Goal: Find specific page/section: Find specific page/section

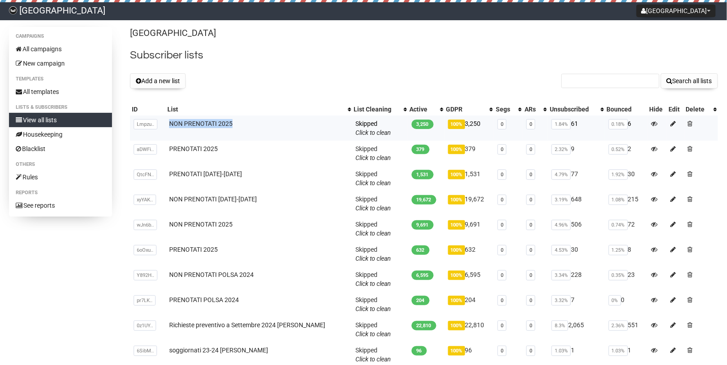
drag, startPoint x: 242, startPoint y: 121, endPoint x: 165, endPoint y: 126, distance: 77.6
click at [163, 126] on tr "Lmpzu.. LmpzuAZueyRwsDLZv0pfAA NON PRENOTATI 2025 Skipped You can be flagged fo…" at bounding box center [424, 128] width 588 height 25
copy tr "LmpzuAZueyRwsDLZv0pfAA NON PRENOTATI 2025"
drag, startPoint x: 222, startPoint y: 148, endPoint x: 170, endPoint y: 151, distance: 52.3
click at [170, 151] on td "PRENOTATI 2025" at bounding box center [259, 153] width 186 height 25
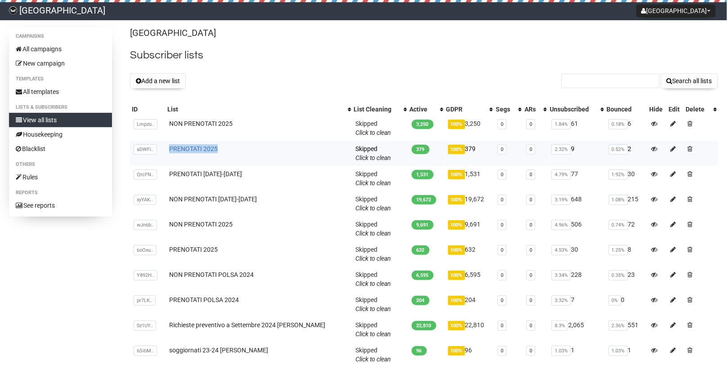
copy link "PRENOTATI 2025"
drag, startPoint x: 266, startPoint y: 170, endPoint x: 168, endPoint y: 177, distance: 97.9
click at [168, 177] on td "PRENOTATI 2022-2024" at bounding box center [259, 178] width 186 height 25
copy link "PRENOTATI 2022-2024"
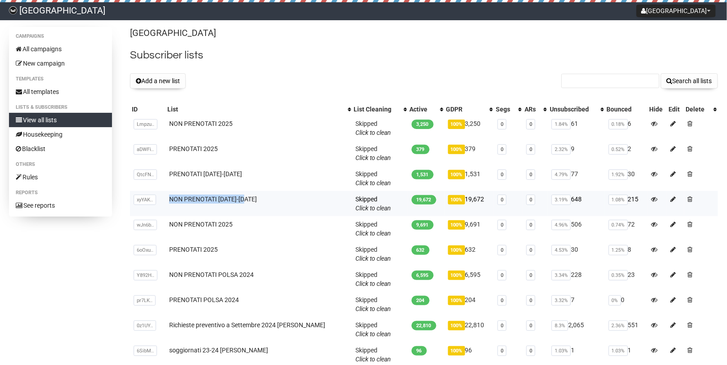
drag, startPoint x: 260, startPoint y: 200, endPoint x: 170, endPoint y: 203, distance: 90.1
click at [170, 203] on td "NON PRENOTATI 2022-2024" at bounding box center [259, 203] width 186 height 25
copy link "NON PRENOTATI 2022-2024"
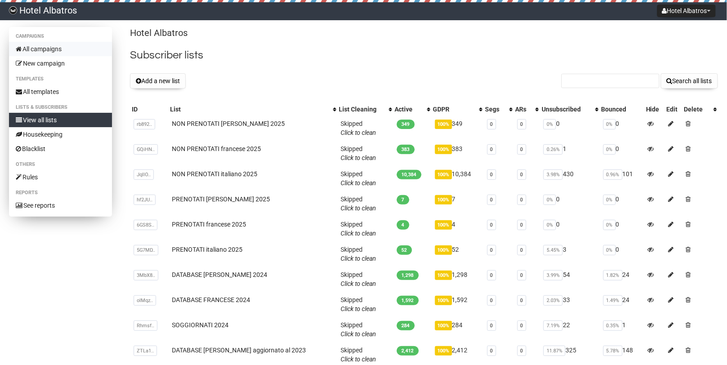
click at [54, 55] on link "All campaigns" at bounding box center [60, 49] width 103 height 14
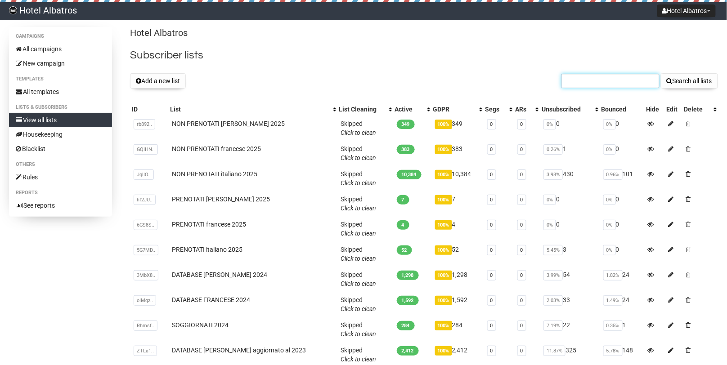
click at [638, 86] on input "text" at bounding box center [611, 81] width 98 height 14
paste input "marieannick.audoine@neuf.fr"
type input "marieannick.audoine@neuf.fr"
click at [674, 80] on button "Search all lists" at bounding box center [689, 80] width 57 height 15
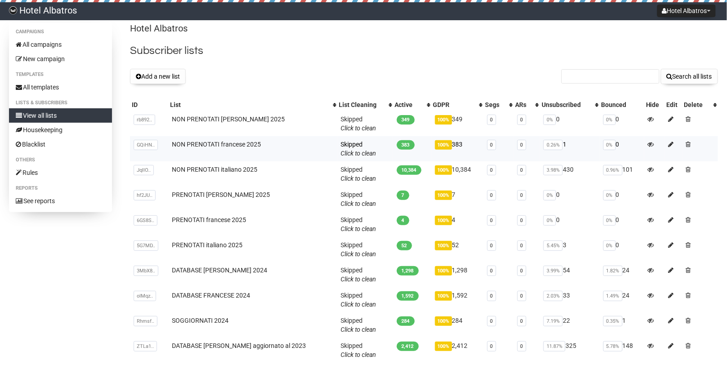
scroll to position [12, 0]
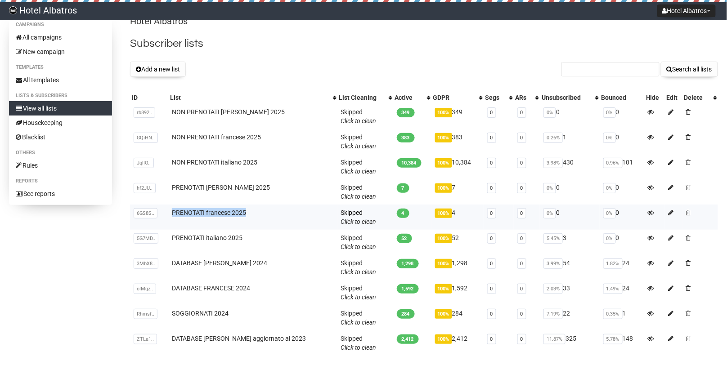
drag, startPoint x: 246, startPoint y: 212, endPoint x: 166, endPoint y: 215, distance: 80.2
click at [166, 215] on tr "6GS8S.. 6GS8SrnDSkwIEO5lCNpPvw PRENOTATI francese 2025 Skipped You can be flagg…" at bounding box center [424, 217] width 588 height 25
copy tr "6GS8SrnDSkwIEO5lCNpPvw PRENOTATI francese 2025"
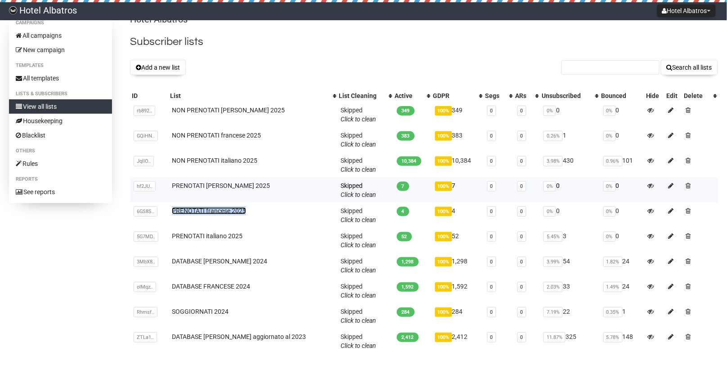
scroll to position [14, 0]
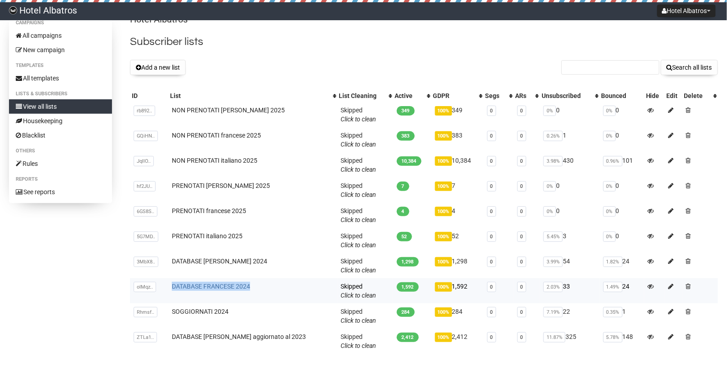
drag, startPoint x: 262, startPoint y: 284, endPoint x: 176, endPoint y: 288, distance: 86.5
click at [176, 288] on td "DATABASE FRANCESE 2024" at bounding box center [252, 291] width 169 height 25
copy link "DATABASE FRANCESE 2024"
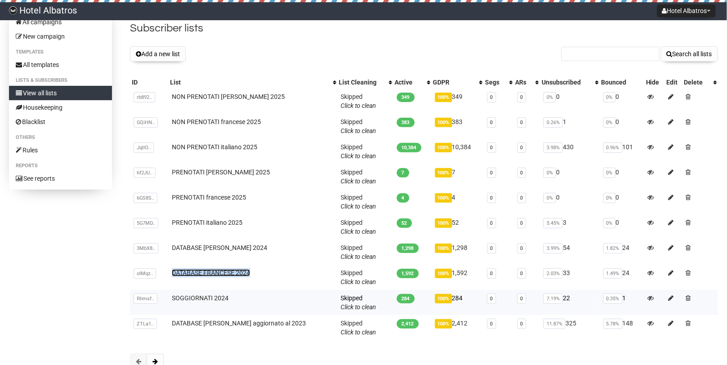
scroll to position [34, 0]
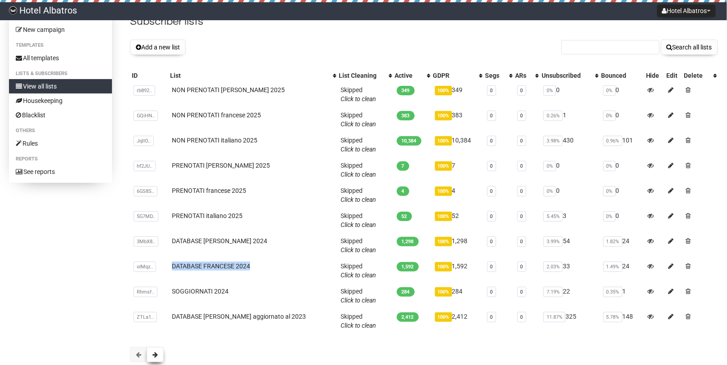
click at [154, 355] on span at bounding box center [155, 355] width 5 height 6
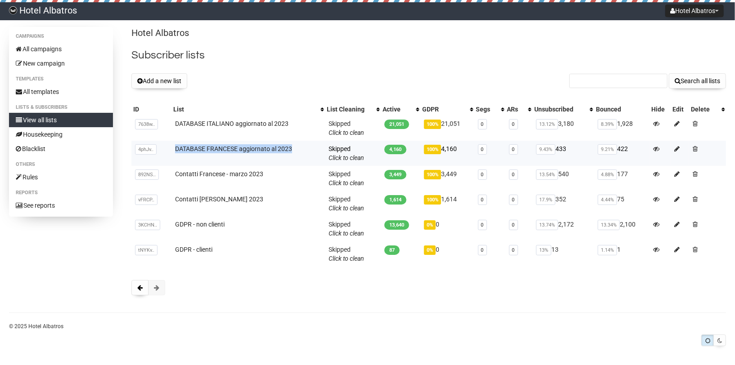
click at [298, 149] on td "DATABASE FRANCESE aggiornato al 2023" at bounding box center [247, 153] width 153 height 25
copy tr "4phJvlI5wagM4vGdT5cf9Q DATABASE FRANCESE aggiornato al 2023"
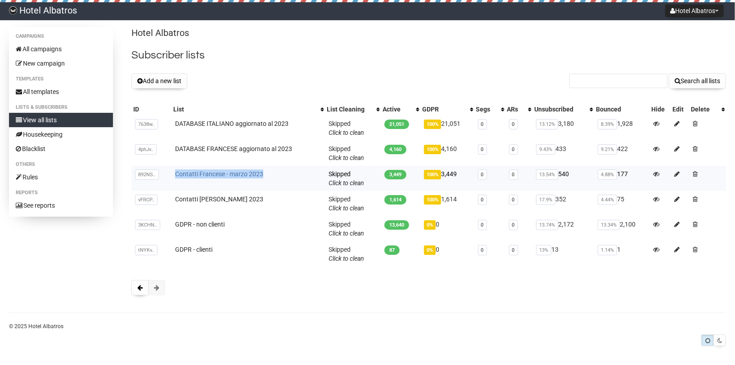
copy link "Contatti Francese - marzo 2023"
click at [139, 290] on span at bounding box center [139, 288] width 5 height 6
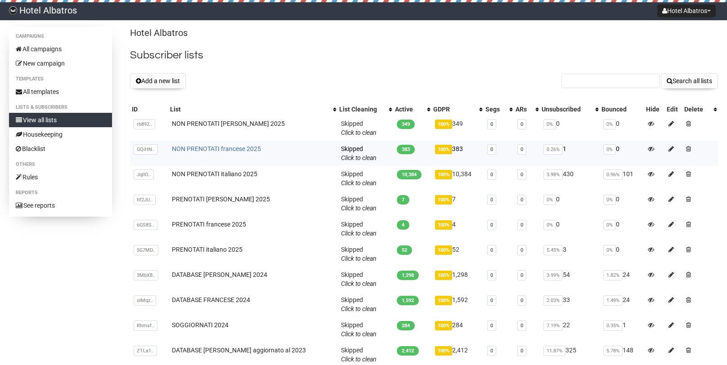
scroll to position [2, 0]
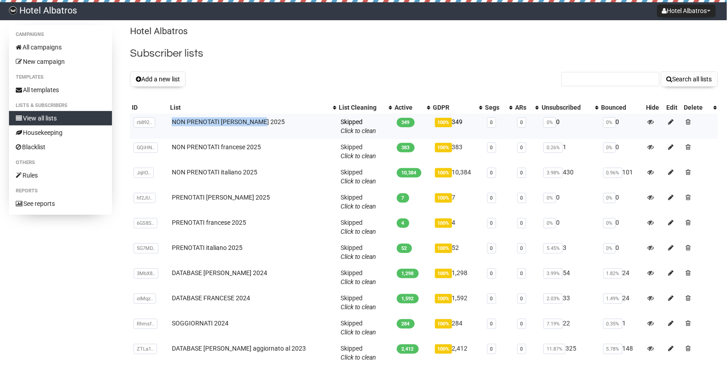
drag, startPoint x: 272, startPoint y: 123, endPoint x: 168, endPoint y: 120, distance: 103.6
click at [168, 120] on tr "rb892.. rb892NxlVUCWi763XtdqsEQWrA NON PRENOTATI tedesco 2025 Skipped You can b…" at bounding box center [424, 126] width 588 height 25
copy tr "rb892NxlVUCWi763XtdqsEQWrA NON PRENOTATI tedesco 2025"
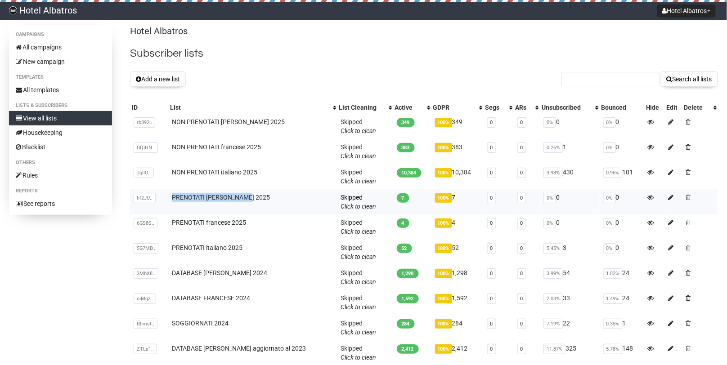
drag, startPoint x: 252, startPoint y: 201, endPoint x: 167, endPoint y: 200, distance: 85.5
click at [167, 200] on tr "hf2JU.. hf2JUTgW7IoYpTzkAa92pA PRENOTATI tedesco 2025 Skipped You can be flagge…" at bounding box center [424, 202] width 588 height 25
copy tr "hf2JUTgW7IoYpTzkAa92pA PRENOTATI tedesco 2025"
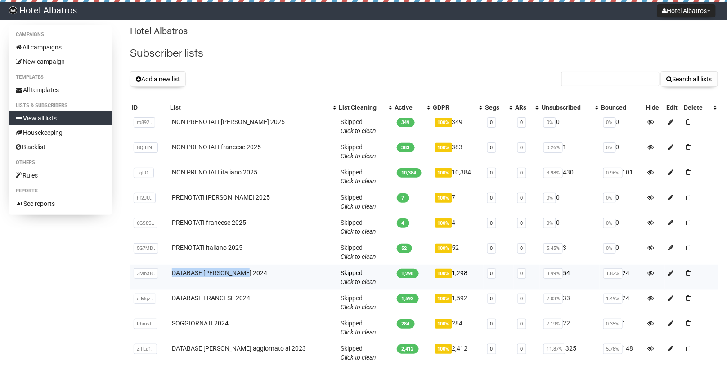
drag, startPoint x: 257, startPoint y: 270, endPoint x: 171, endPoint y: 274, distance: 86.1
click at [171, 274] on td "DATABASE TEDESCO 2024" at bounding box center [252, 277] width 169 height 25
copy link "DATABASE TEDESCO 2024"
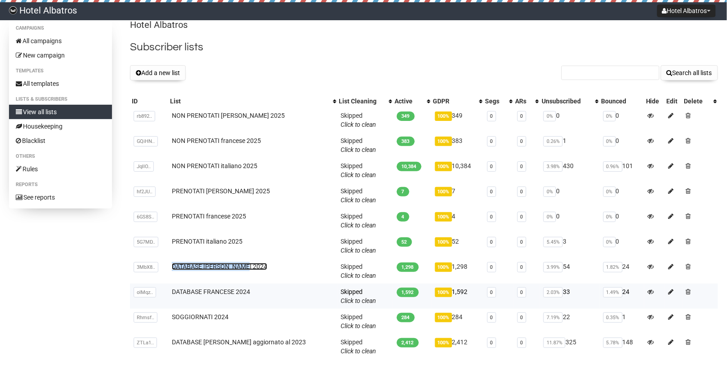
scroll to position [18, 0]
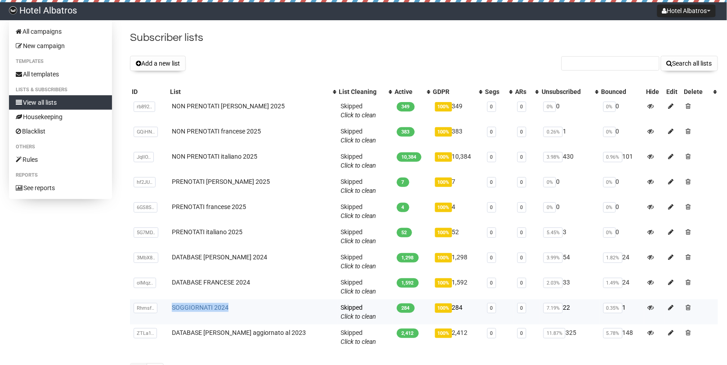
drag, startPoint x: 239, startPoint y: 307, endPoint x: 175, endPoint y: 309, distance: 63.9
click at [175, 309] on td "SOGGIORNATI 2024" at bounding box center [252, 312] width 169 height 25
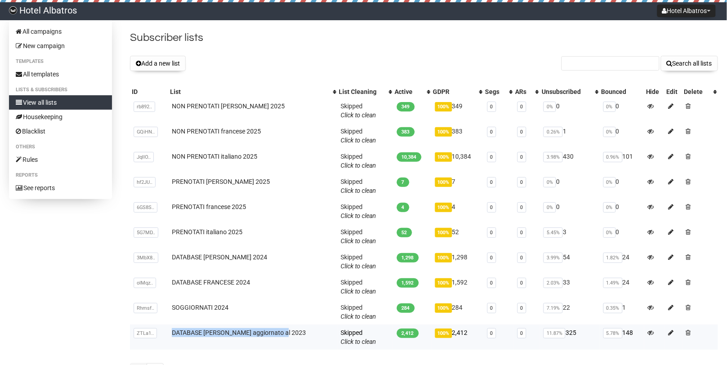
drag, startPoint x: 294, startPoint y: 332, endPoint x: 164, endPoint y: 333, distance: 129.6
click at [164, 333] on tr "ZTLa1.. ZTLa1td0UdaSZrO763pyKp2A DATABASE TEDESCO aggiornato al 2023 Skipped Yo…" at bounding box center [424, 337] width 588 height 25
copy tr "ZTLa1td0UdaSZrO763pyKp2A DATABASE TEDESCO aggiornato al 2023"
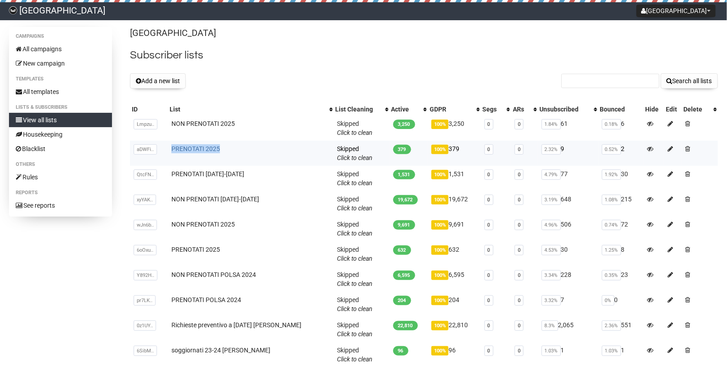
drag, startPoint x: 227, startPoint y: 149, endPoint x: 170, endPoint y: 149, distance: 57.2
click at [170, 149] on td "PRENOTATI 2025" at bounding box center [251, 153] width 166 height 25
copy link "PRENOTATI 2025"
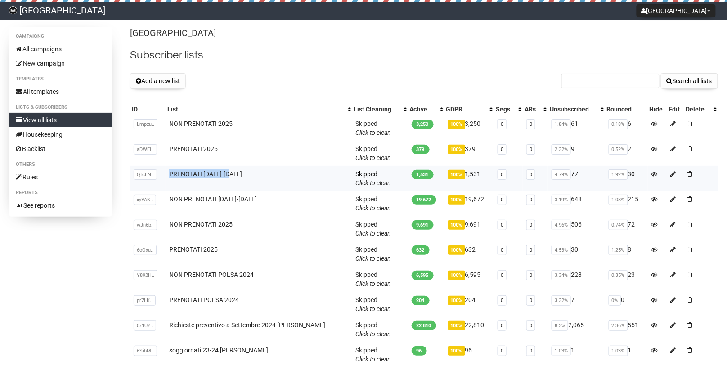
drag, startPoint x: 262, startPoint y: 176, endPoint x: 162, endPoint y: 170, distance: 99.2
click at [162, 170] on tr "QtcFN.. QtcFNEC3IG3i892kwxf9E9Ig PRENOTATI [DATE]-[DATE] Skipped You can be fla…" at bounding box center [424, 178] width 588 height 25
copy tr "QtcFNEC3IG3i892kwxf9E9Ig PRENOTATI [DATE]-[DATE]"
